Goal: Transaction & Acquisition: Book appointment/travel/reservation

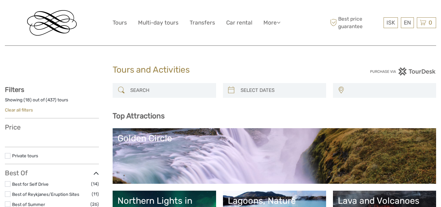
select select
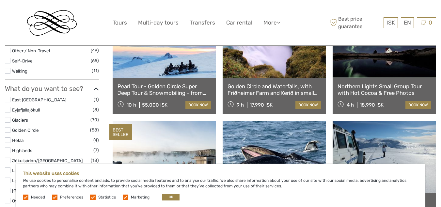
scroll to position [268, 0]
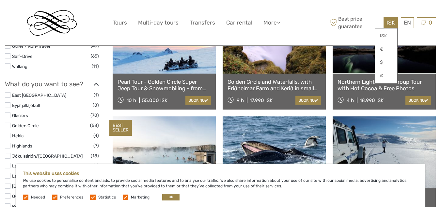
click at [390, 18] on div "ISK ISK € $ £" at bounding box center [391, 22] width 14 height 11
click at [384, 75] on link "£" at bounding box center [386, 76] width 22 height 12
click at [382, 72] on link "£" at bounding box center [386, 76] width 22 height 12
click at [126, 198] on label at bounding box center [126, 197] width 6 height 6
click at [0, 0] on input "checkbox" at bounding box center [0, 0] width 0 height 0
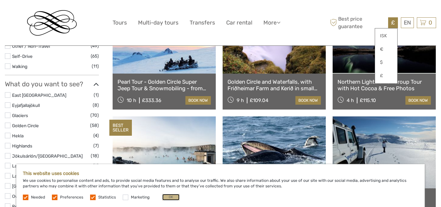
click at [173, 197] on button "OK" at bounding box center [170, 197] width 17 height 7
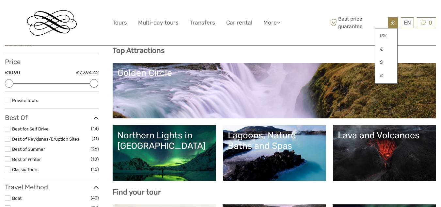
scroll to position [74, 0]
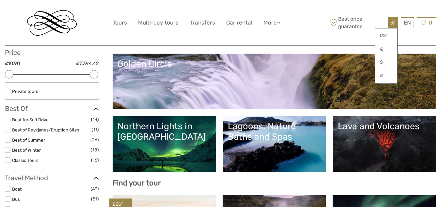
click at [173, 142] on link "Northern Lights in [GEOGRAPHIC_DATA]" at bounding box center [164, 144] width 93 height 46
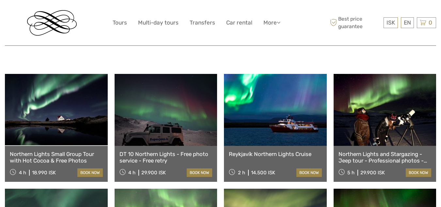
scroll to position [216, 0]
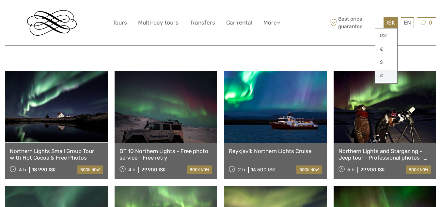
click at [382, 78] on link "£" at bounding box center [386, 76] width 22 height 12
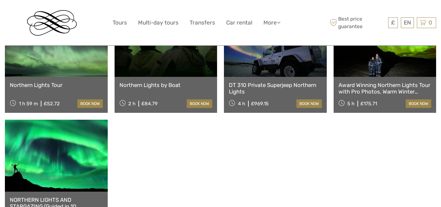
scroll to position [388, 0]
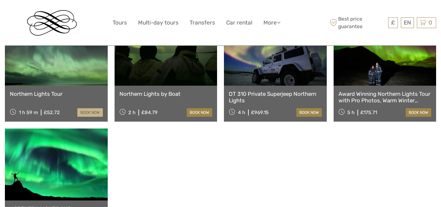
click at [89, 108] on link "book now" at bounding box center [89, 112] width 25 height 8
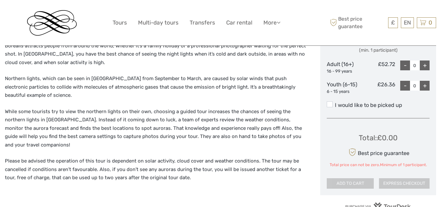
scroll to position [317, 0]
